Goal: Transaction & Acquisition: Purchase product/service

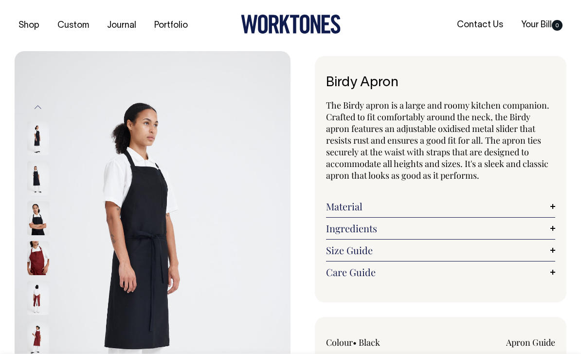
select select "Black"
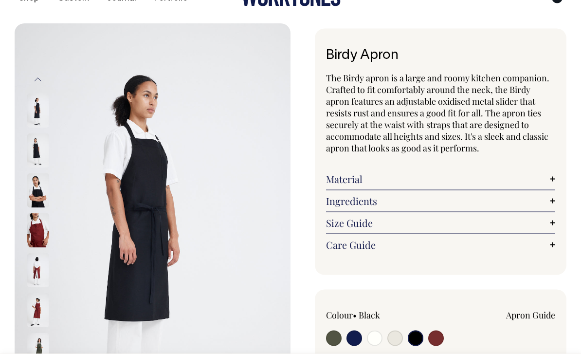
scroll to position [35, 0]
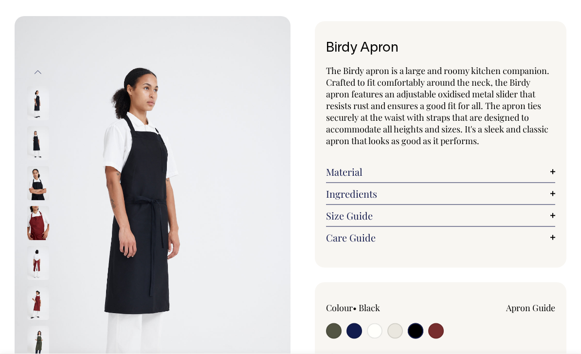
click at [417, 325] on input "radio" at bounding box center [416, 331] width 16 height 16
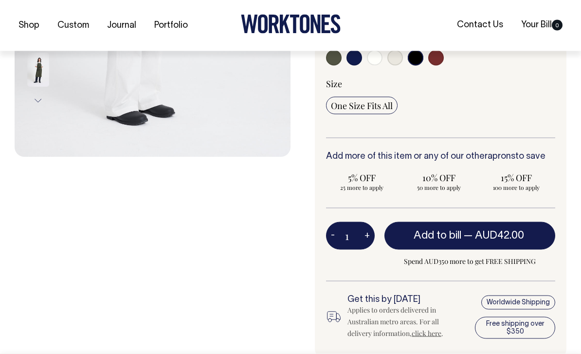
scroll to position [311, 0]
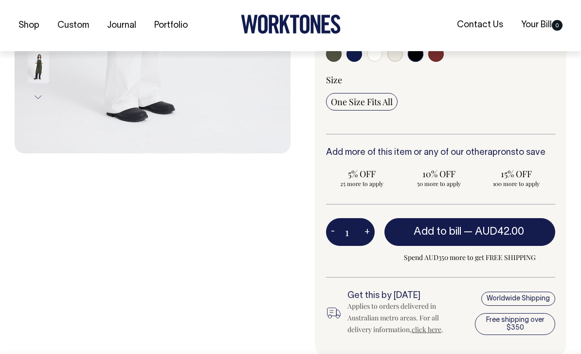
click at [532, 231] on button "Add to bill — AUD42.00" at bounding box center [469, 231] width 171 height 27
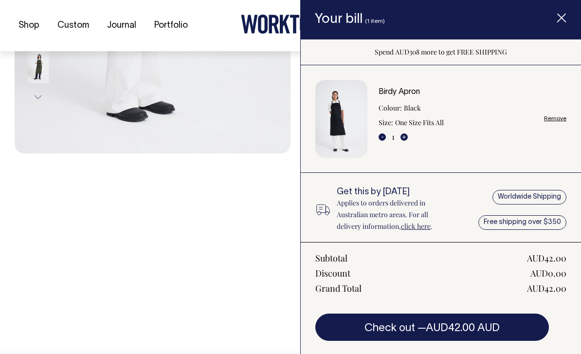
click at [430, 221] on link "click here" at bounding box center [416, 225] width 30 height 9
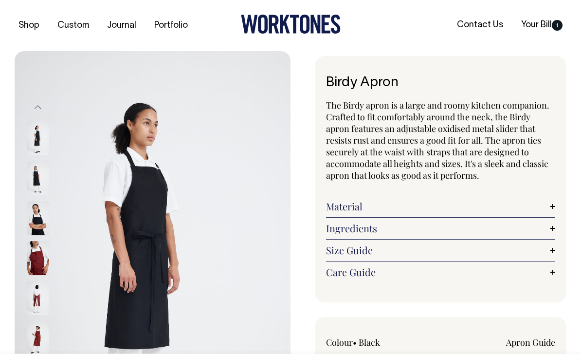
select select "Black"
click at [546, 24] on link "Your Bill 1" at bounding box center [541, 25] width 49 height 16
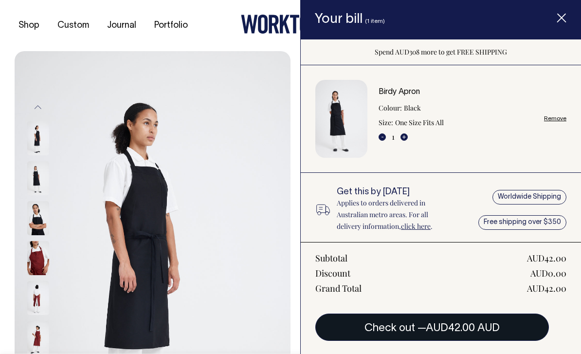
click at [456, 330] on span "AUD42.00 AUD" at bounding box center [463, 328] width 74 height 10
